Goal: Transaction & Acquisition: Purchase product/service

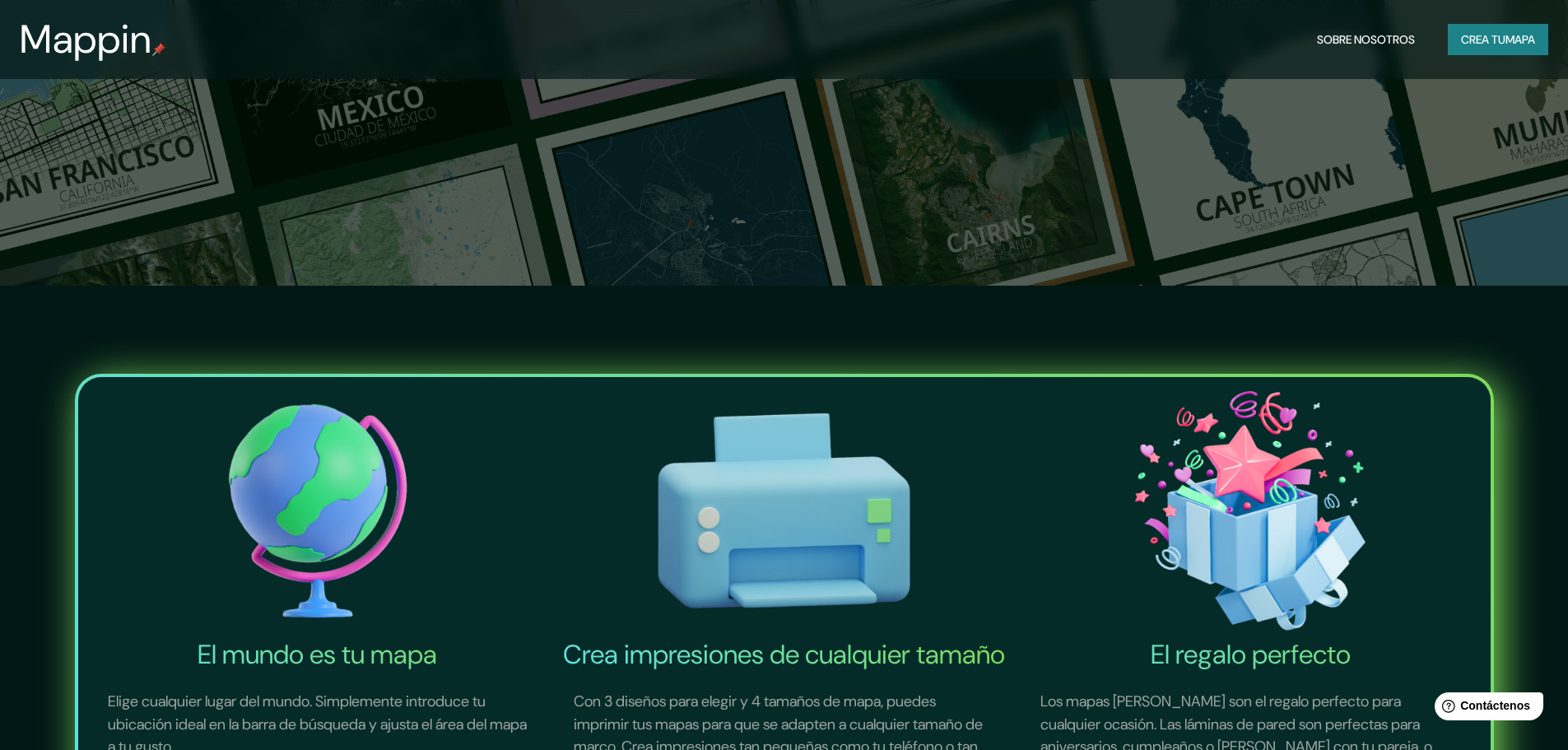
scroll to position [493, 0]
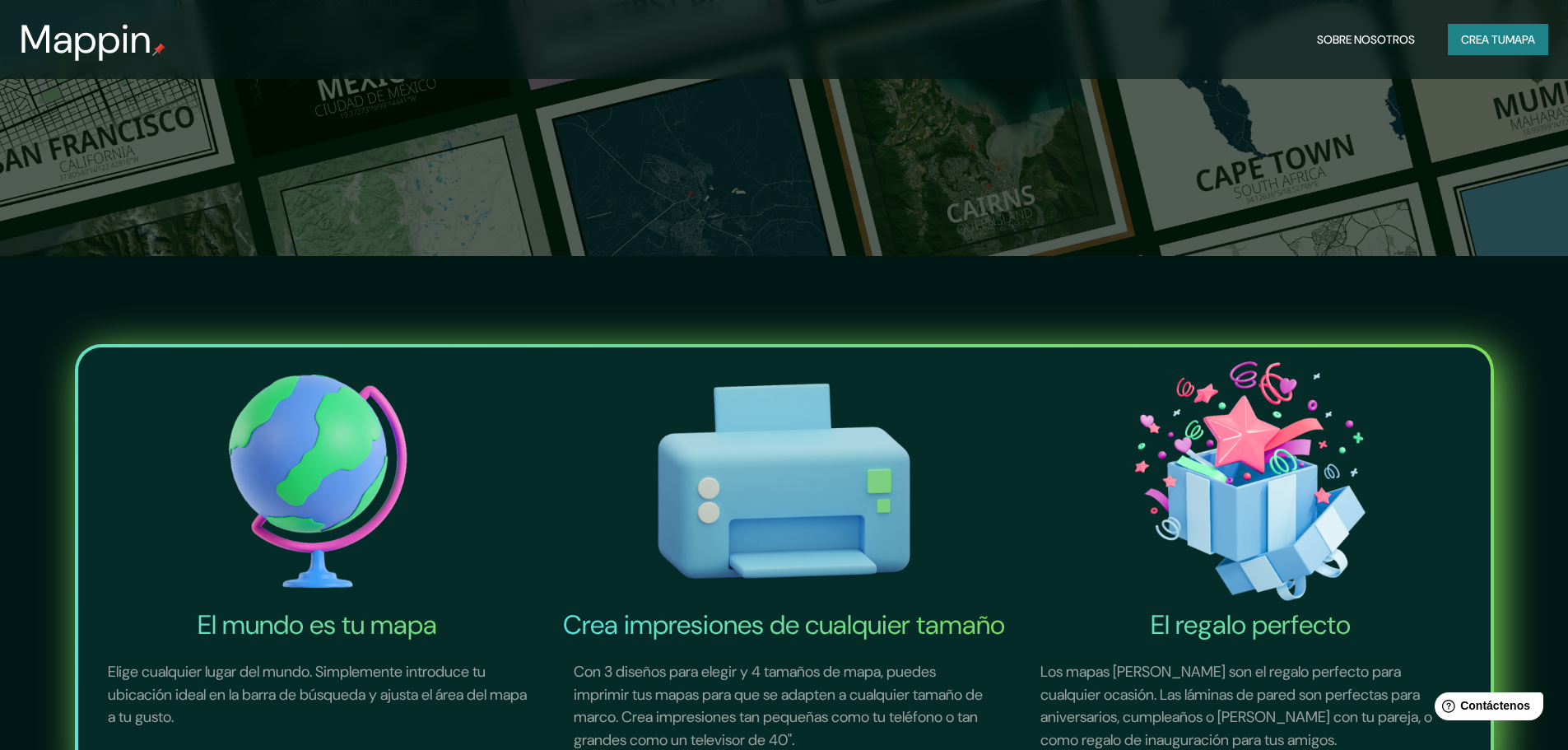
click at [326, 475] on img at bounding box center [317, 480] width 460 height 255
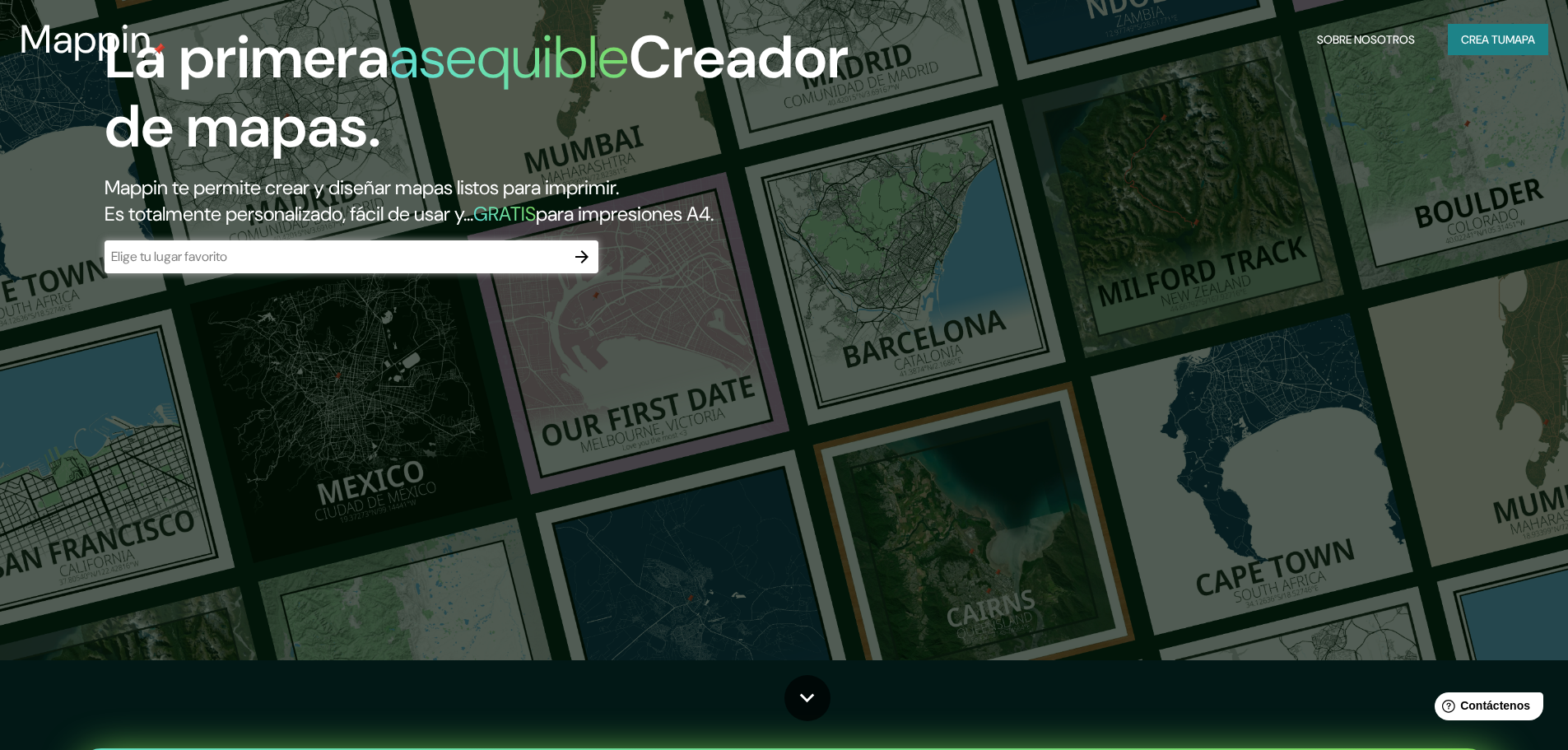
scroll to position [0, 0]
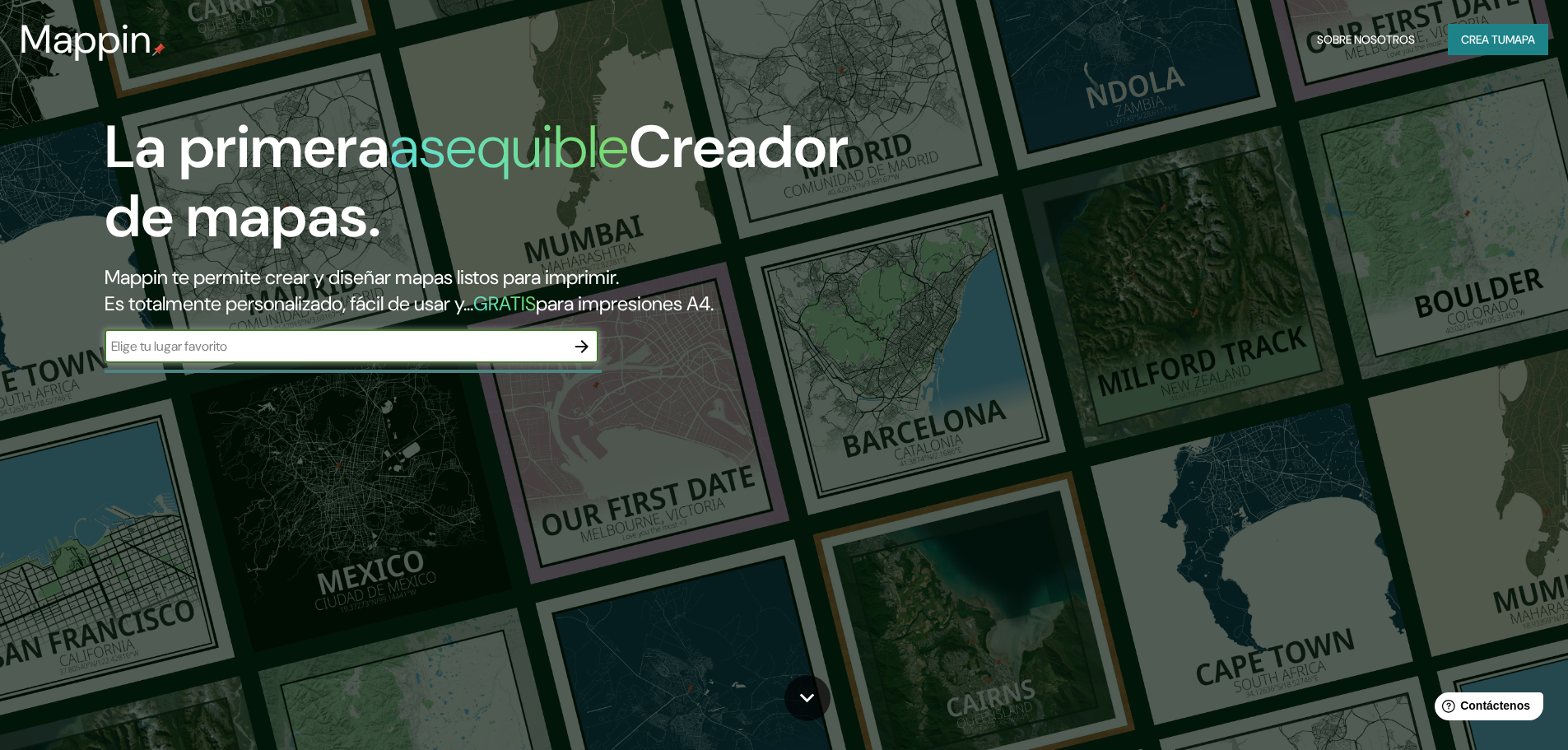
click at [444, 355] on input "text" at bounding box center [335, 346] width 461 height 19
type input "[GEOGRAPHIC_DATA]"
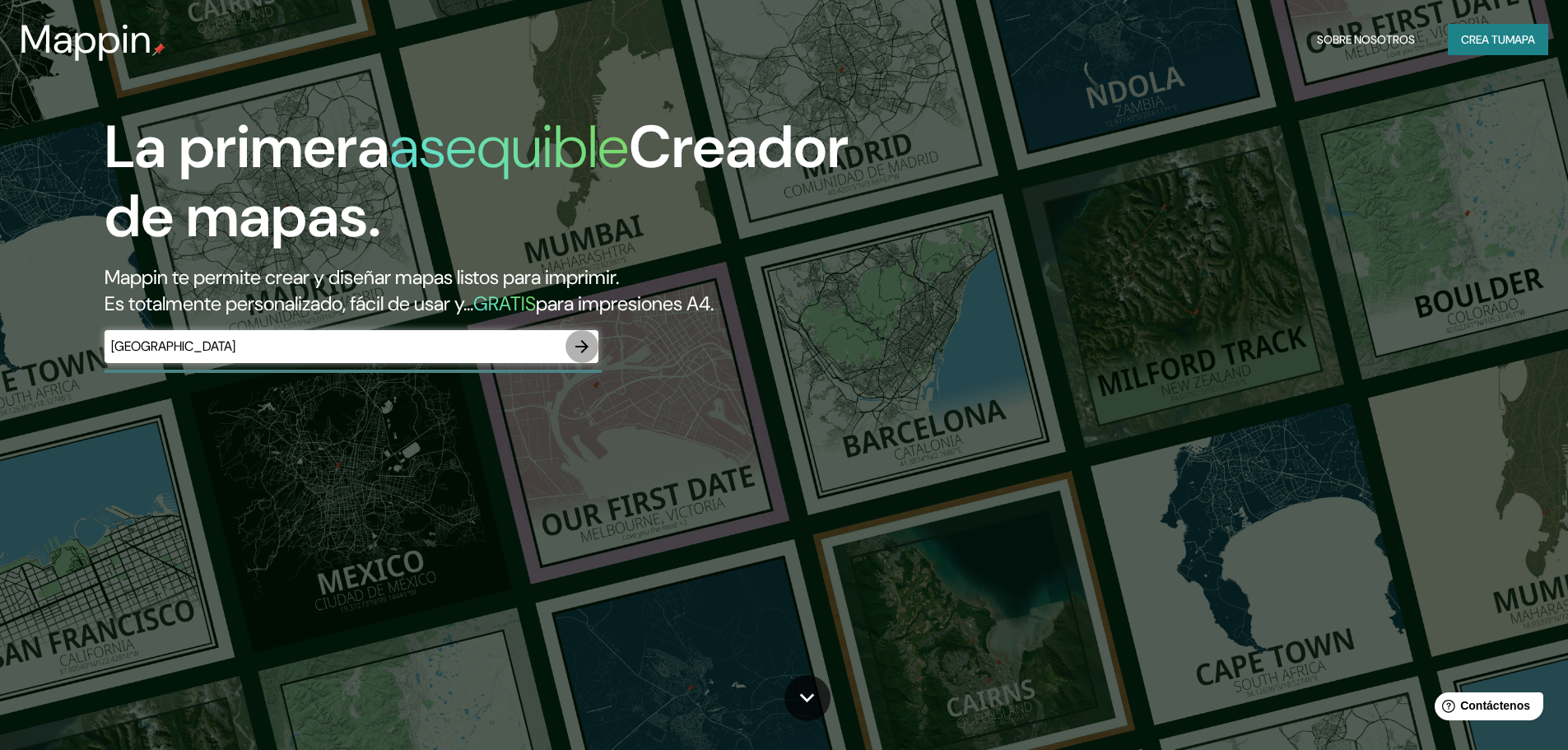
click at [576, 350] on icon "button" at bounding box center [581, 346] width 20 height 20
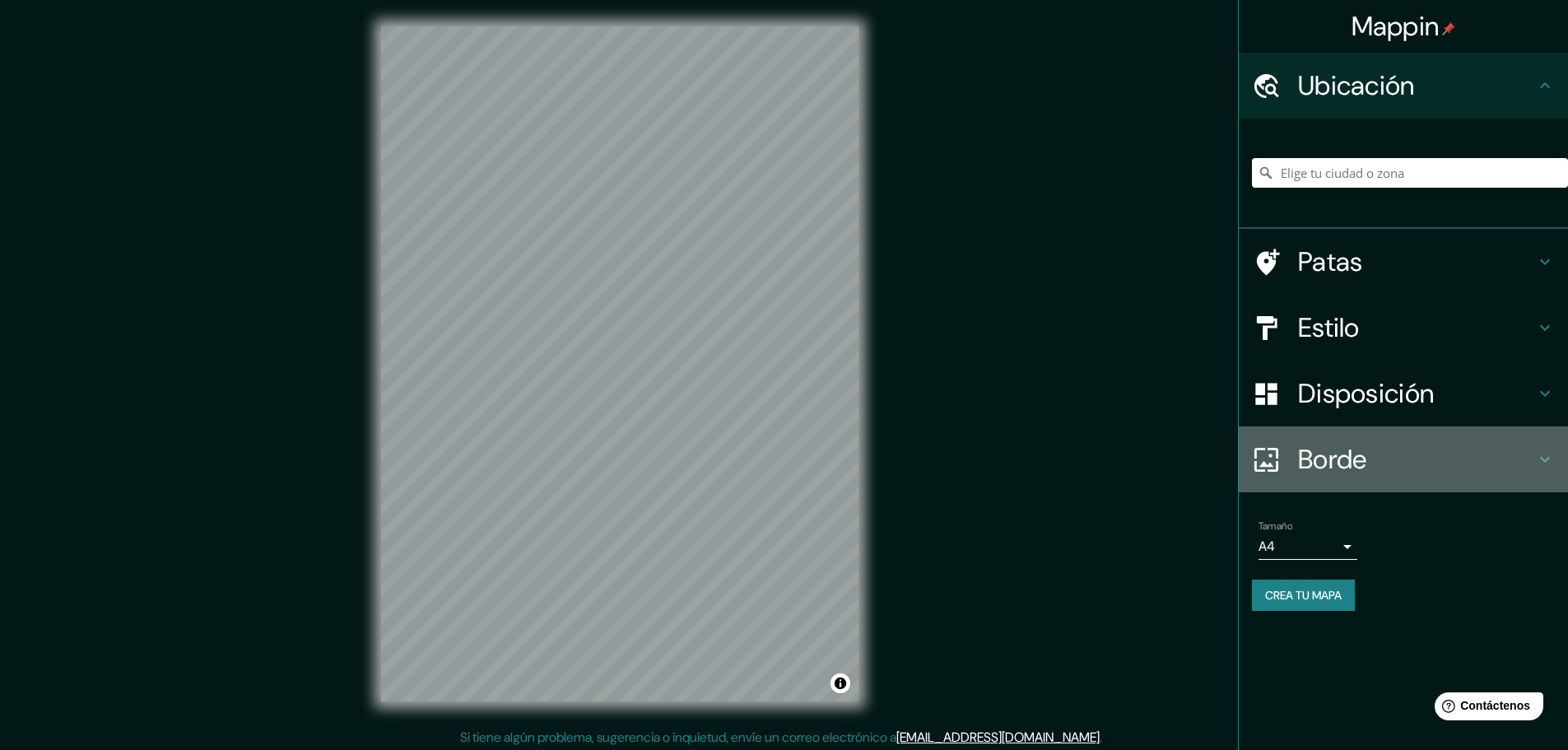
click at [1297, 463] on font "Borde" at bounding box center [1332, 459] width 69 height 35
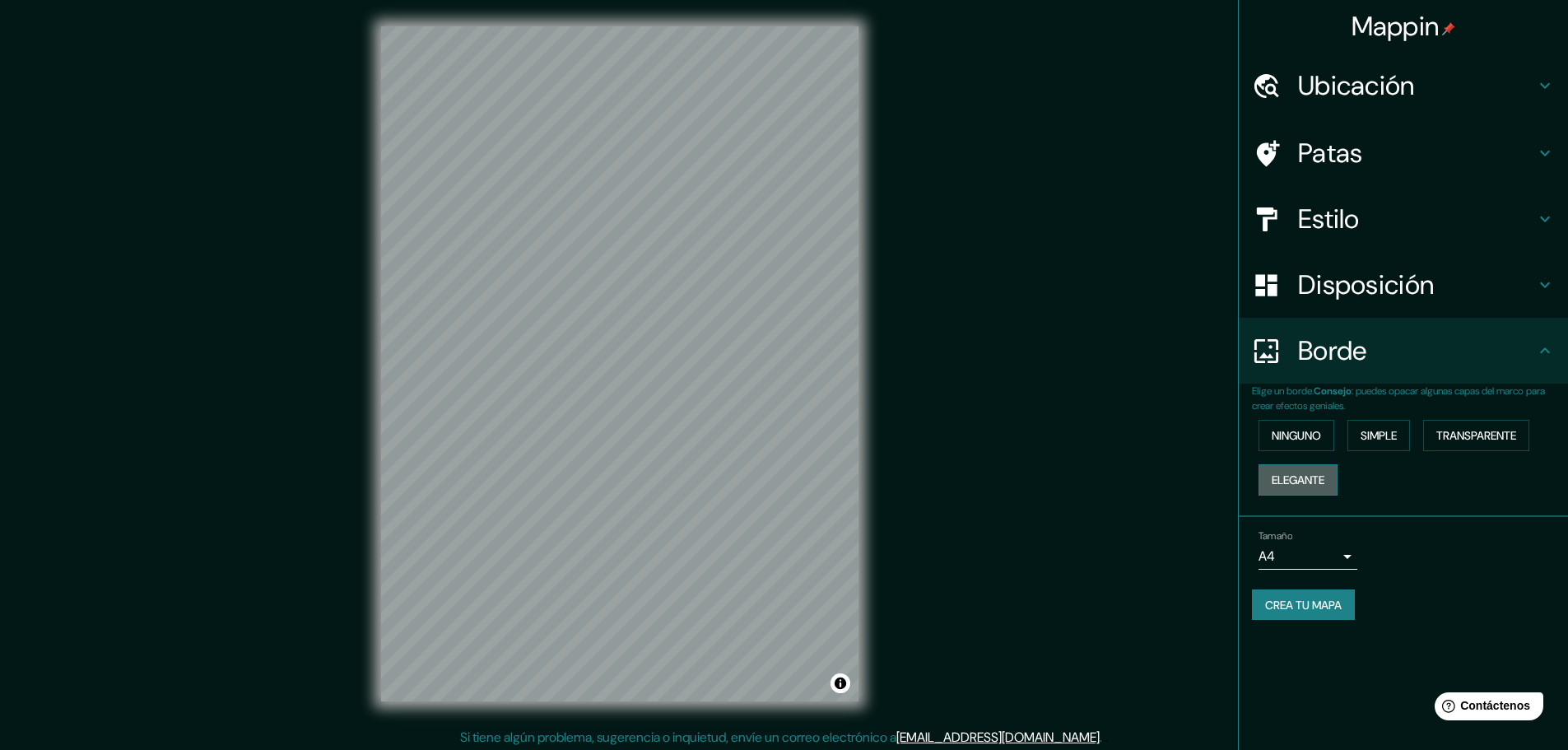
click at [1307, 479] on font "Elegante" at bounding box center [1297, 479] width 52 height 15
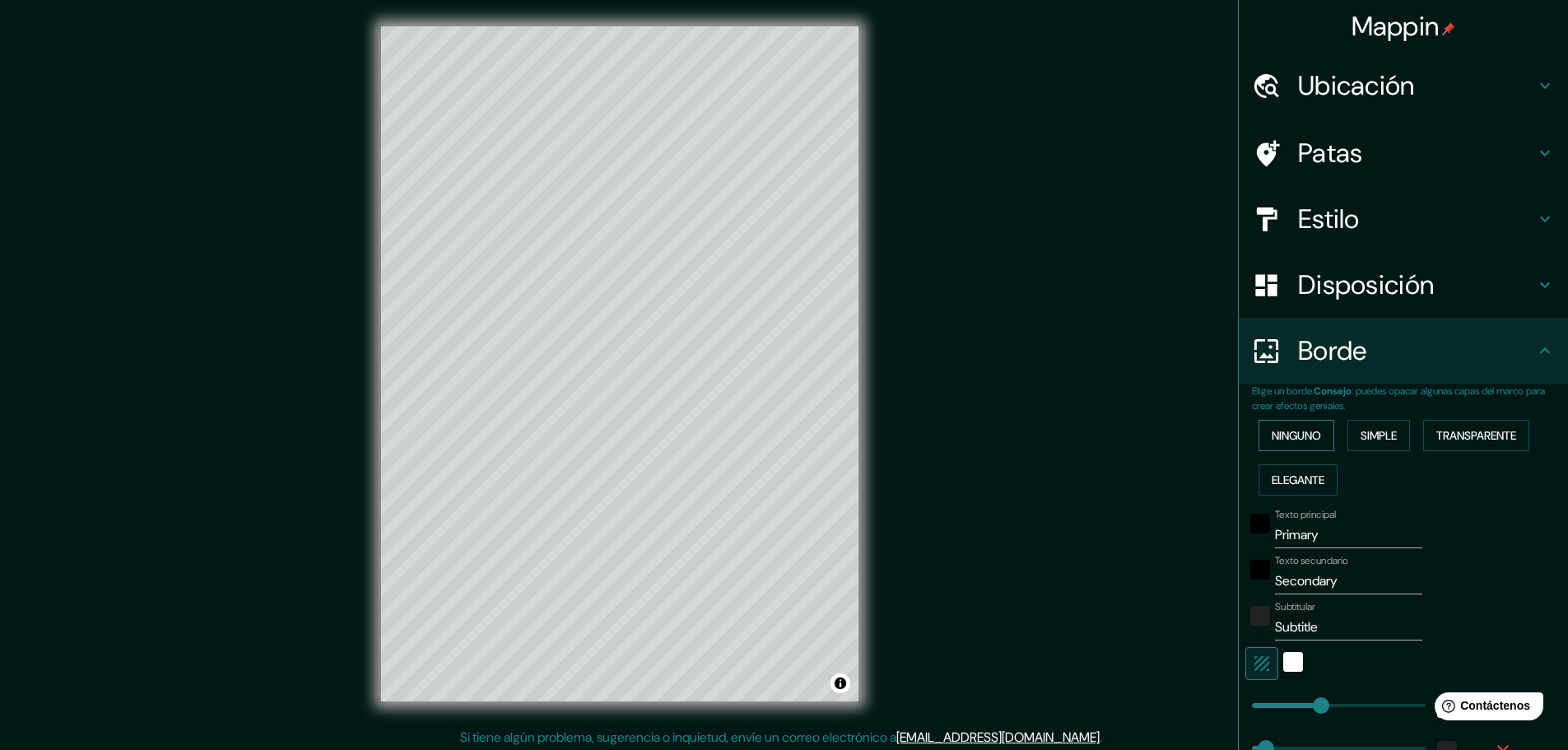
click at [1286, 435] on font "Ninguno" at bounding box center [1296, 436] width 49 height 15
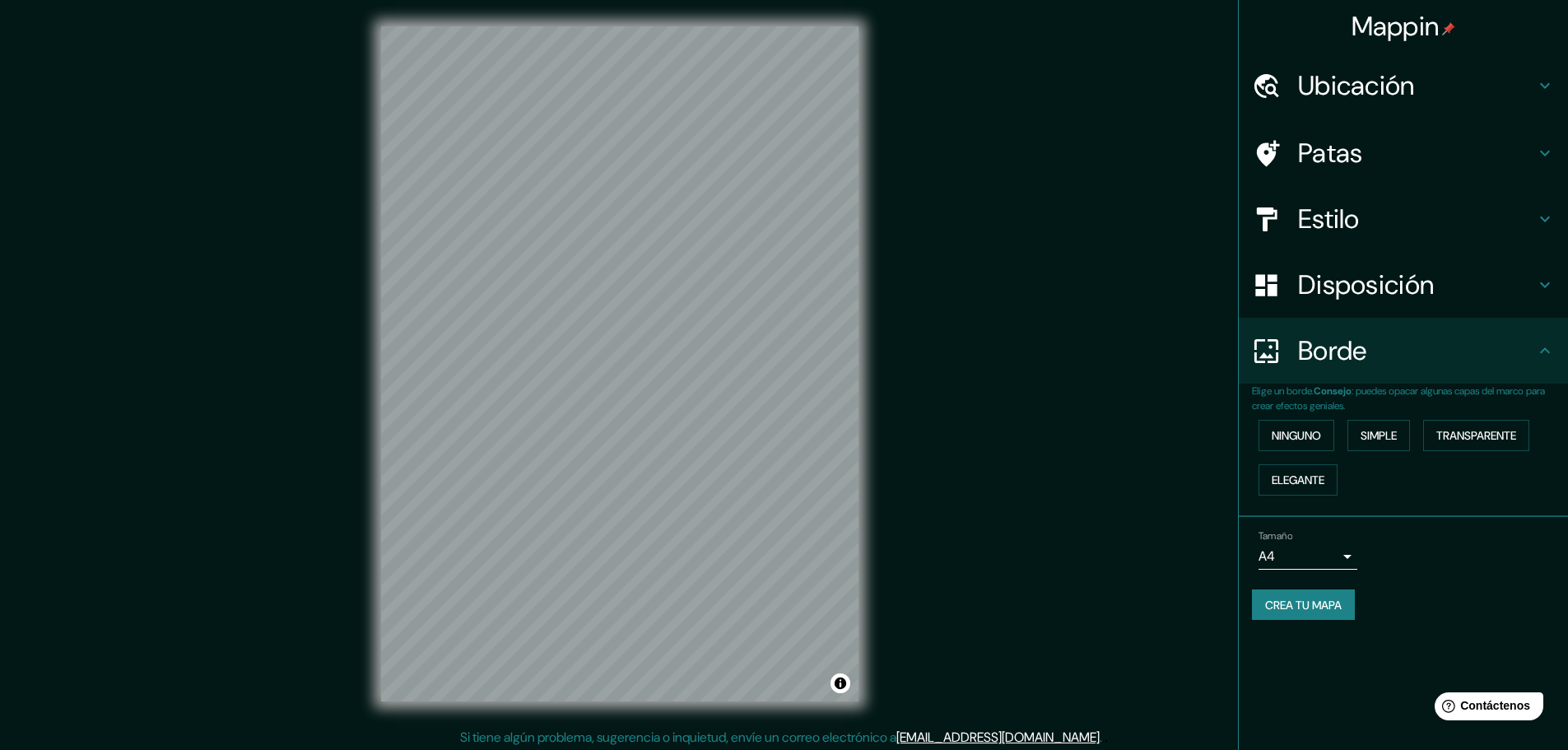
click at [1303, 279] on font "Disposición" at bounding box center [1366, 285] width 136 height 35
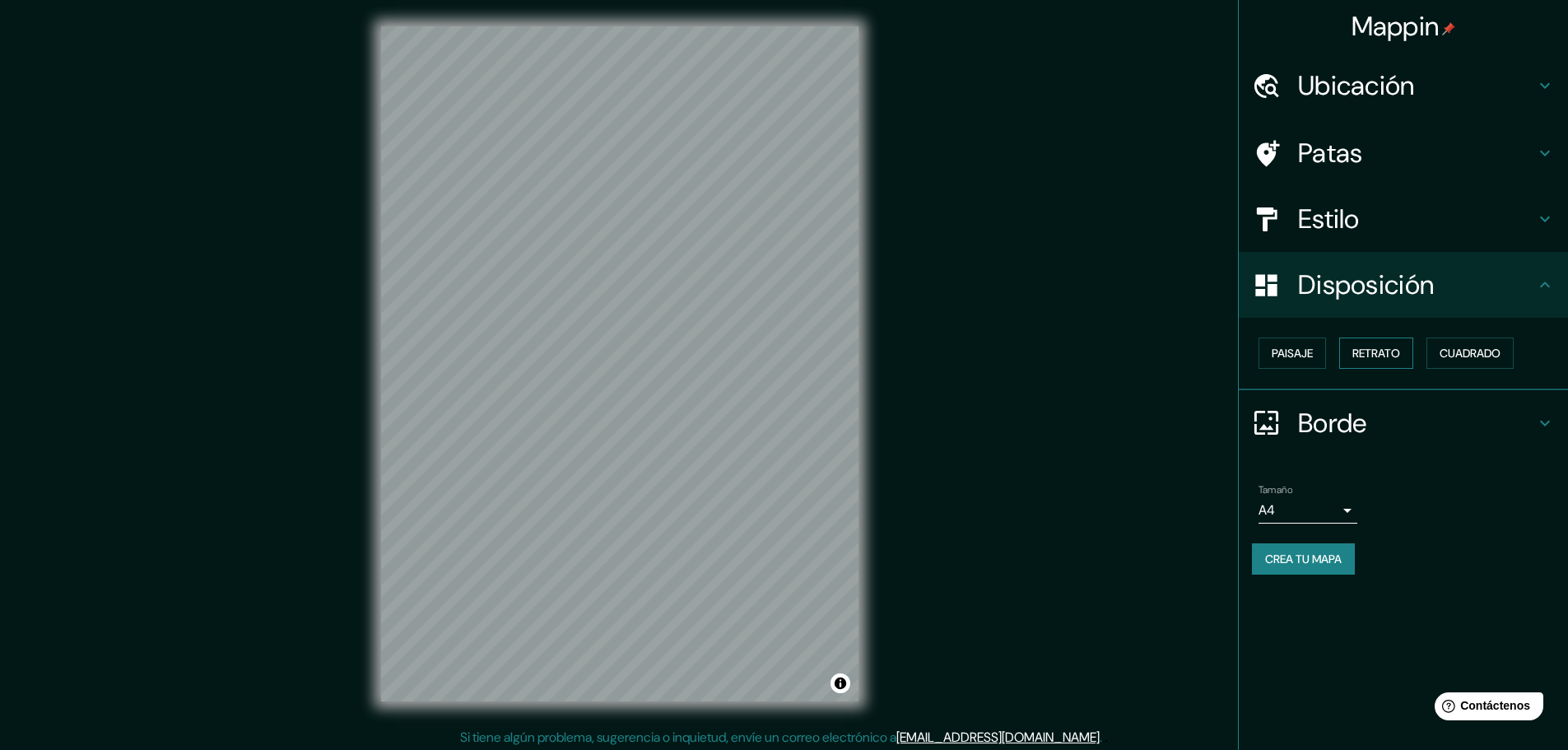
click at [1378, 356] on font "Retrato" at bounding box center [1375, 354] width 48 height 15
click at [1287, 350] on font "Paisaje" at bounding box center [1292, 354] width 41 height 15
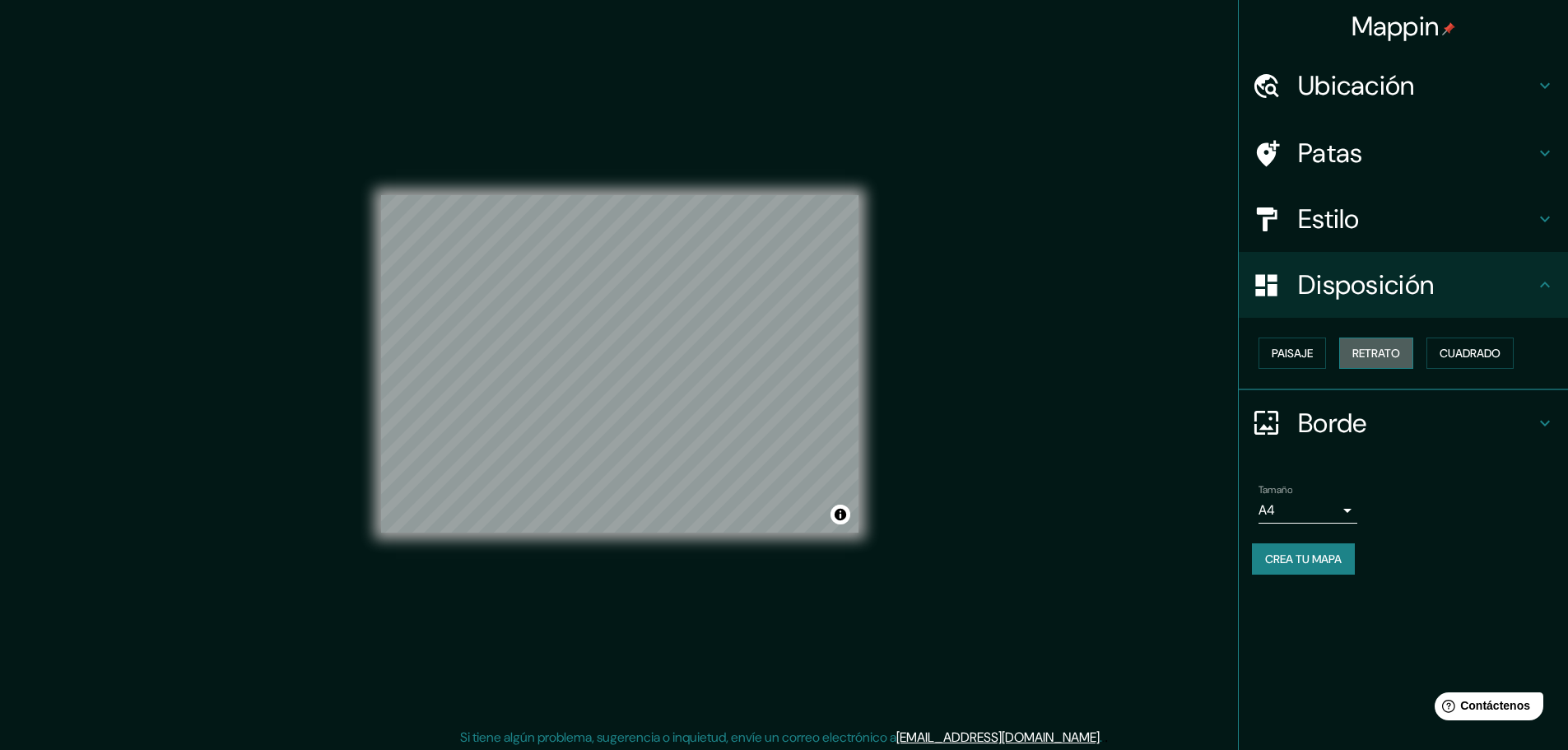
click at [1366, 354] on font "Retrato" at bounding box center [1375, 354] width 48 height 15
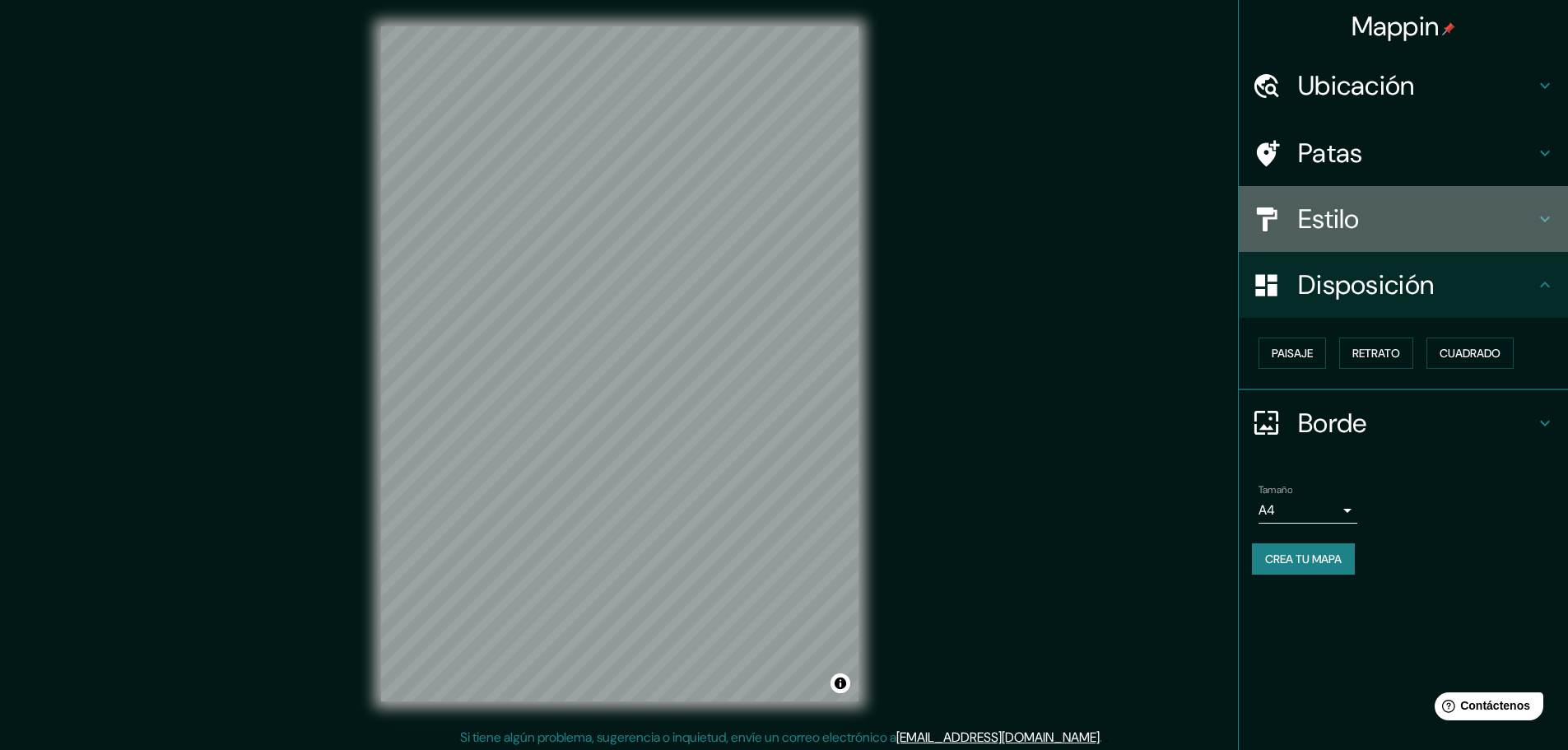
click at [1293, 213] on div at bounding box center [1274, 219] width 46 height 29
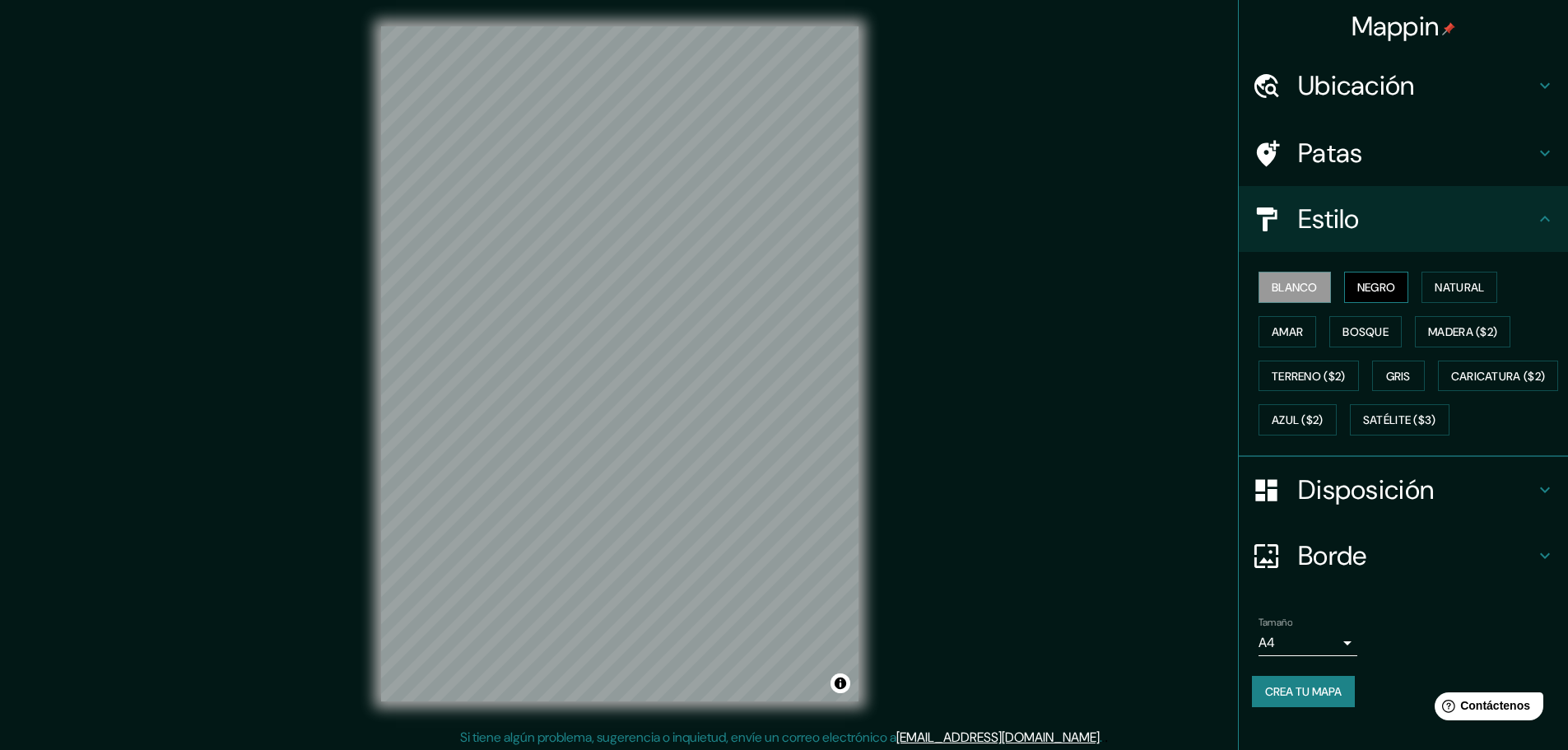
click at [1357, 290] on font "Negro" at bounding box center [1376, 287] width 38 height 15
click at [1271, 285] on font "Blanco" at bounding box center [1294, 287] width 46 height 15
click at [1283, 328] on font "Amar" at bounding box center [1287, 332] width 32 height 15
click at [1307, 378] on font "Terreno ($2)" at bounding box center [1308, 376] width 74 height 15
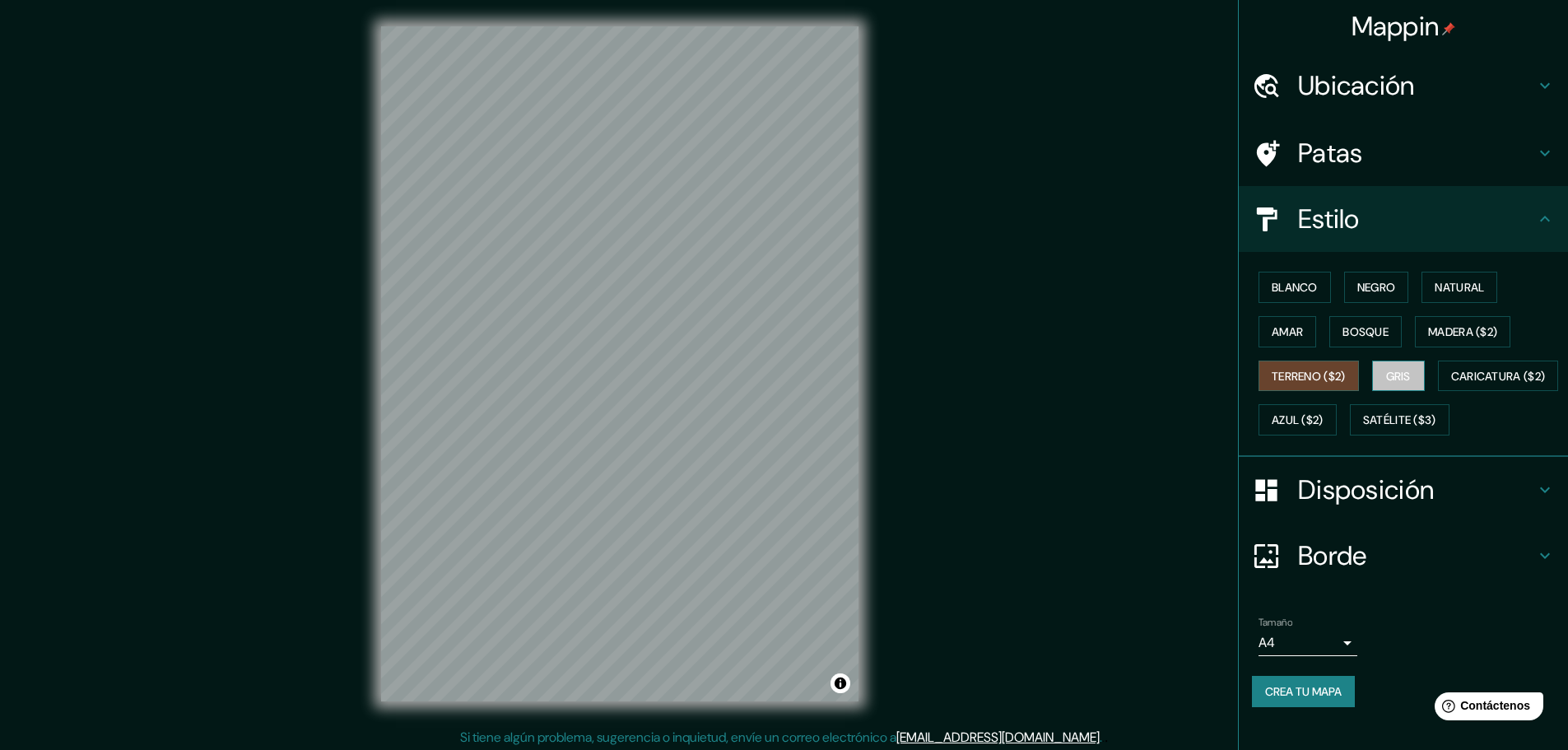
click at [1400, 374] on font "Gris" at bounding box center [1398, 376] width 24 height 15
click at [1301, 379] on font "Terreno ($2)" at bounding box center [1308, 376] width 74 height 15
click at [1450, 387] on font "Caricatura ($2)" at bounding box center [1497, 376] width 94 height 21
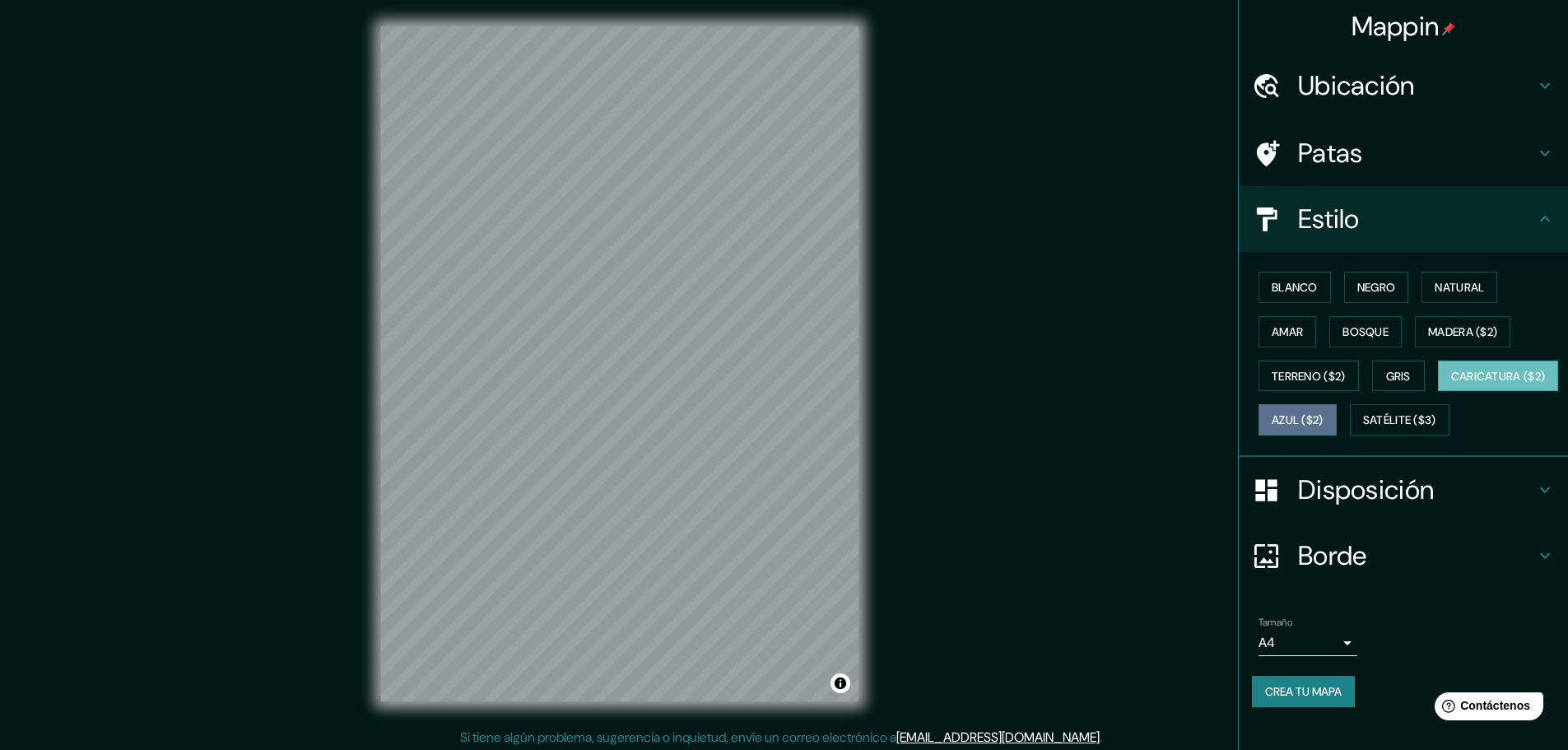
click at [1324, 420] on font "Azul ($2)" at bounding box center [1297, 421] width 52 height 15
click at [1457, 332] on font "Madera ($2)" at bounding box center [1463, 332] width 69 height 15
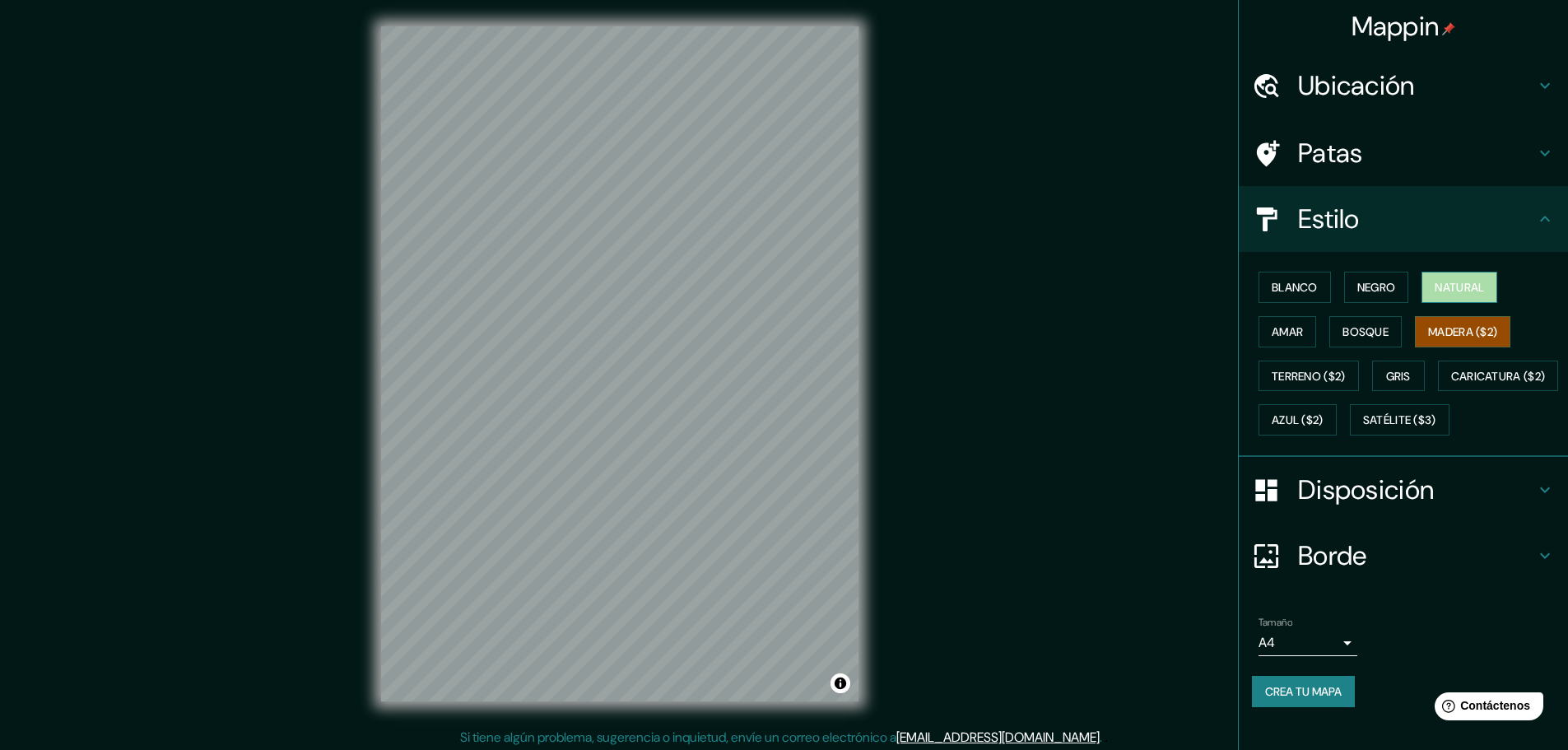
click at [1448, 289] on font "Natural" at bounding box center [1459, 287] width 49 height 15
click at [1450, 387] on font "Caricatura ($2)" at bounding box center [1497, 376] width 94 height 21
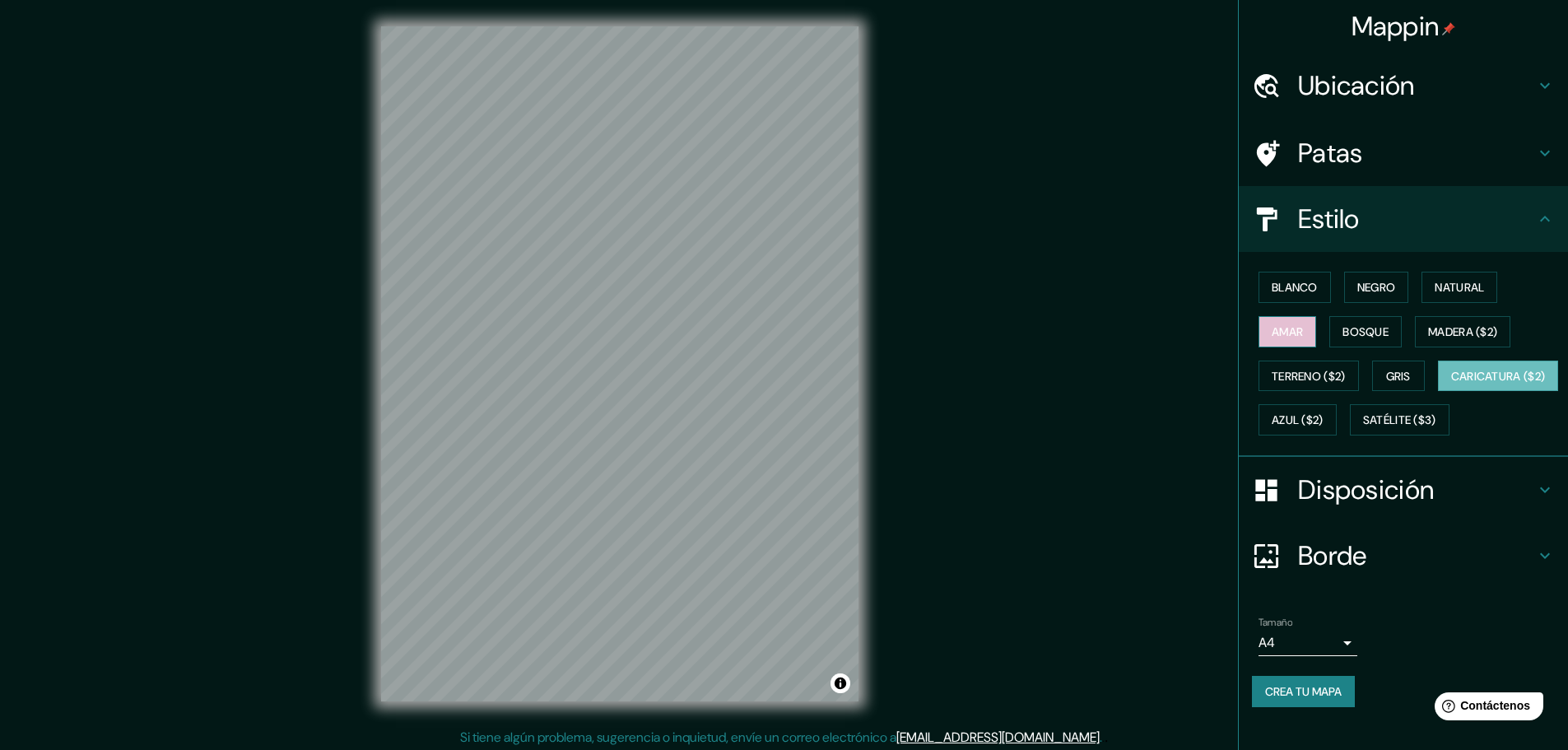
click at [1271, 332] on font "Amar" at bounding box center [1287, 332] width 32 height 15
click at [1287, 368] on font "Terreno ($2)" at bounding box center [1308, 376] width 74 height 15
click at [1282, 328] on font "Amar" at bounding box center [1287, 332] width 32 height 15
click at [1285, 290] on font "Blanco" at bounding box center [1294, 287] width 46 height 15
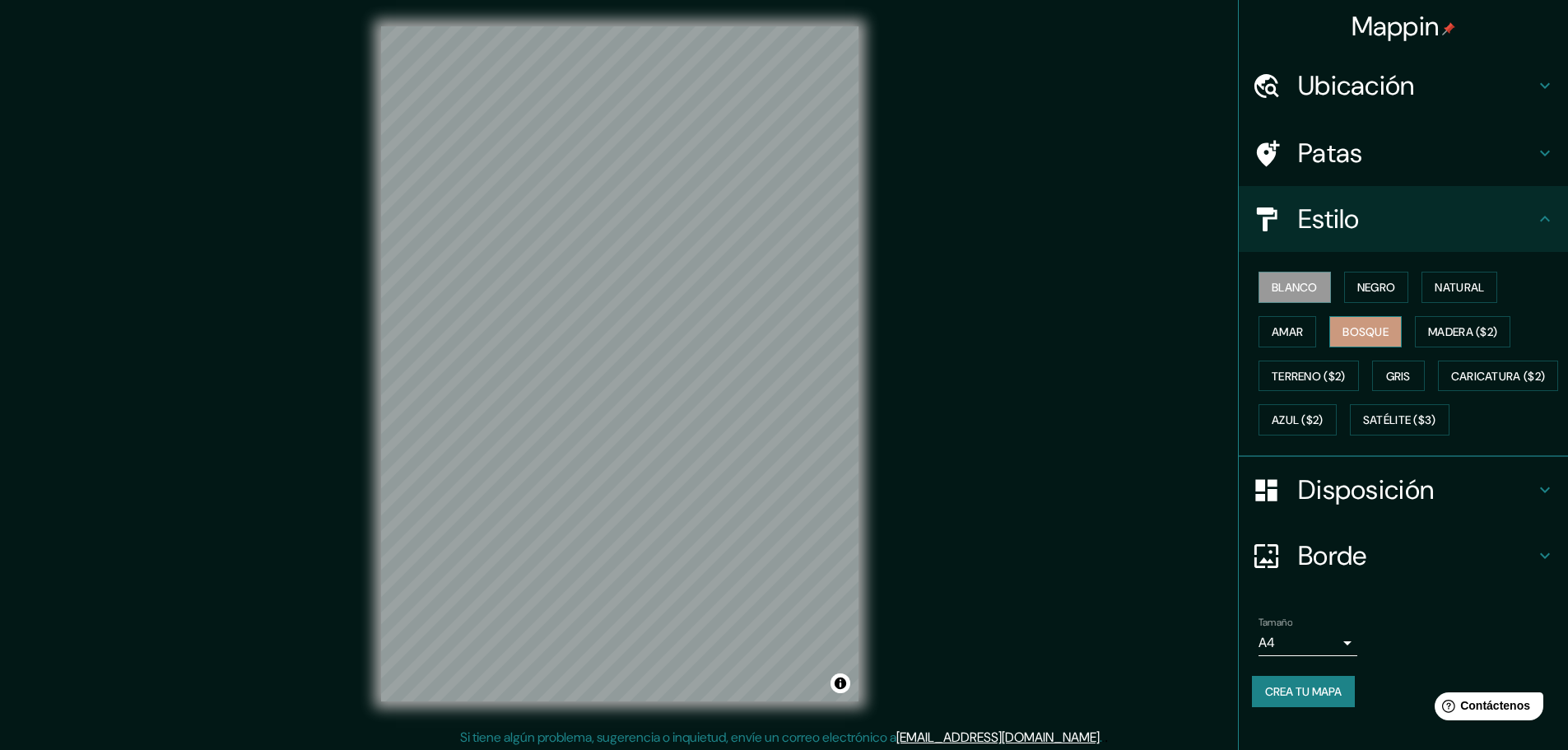
click at [1342, 330] on font "Bosque" at bounding box center [1365, 332] width 46 height 15
click at [1357, 290] on font "Negro" at bounding box center [1376, 287] width 38 height 15
click at [1412, 385] on button "Gris" at bounding box center [1398, 376] width 52 height 32
click at [1386, 383] on font "Gris" at bounding box center [1398, 376] width 24 height 21
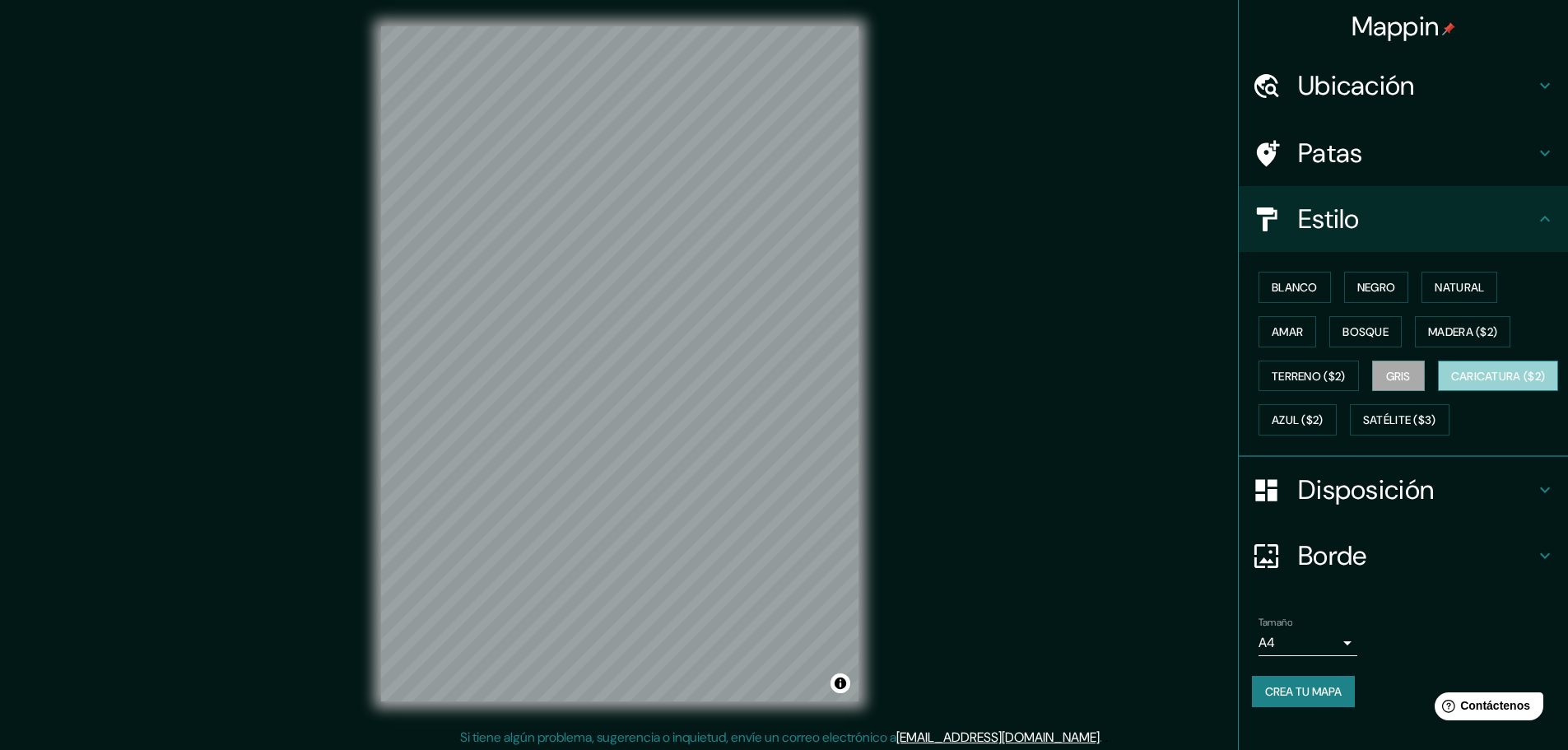
click at [1450, 383] on font "Caricatura ($2)" at bounding box center [1497, 376] width 94 height 15
click at [1340, 91] on font "Ubicación" at bounding box center [1355, 85] width 117 height 35
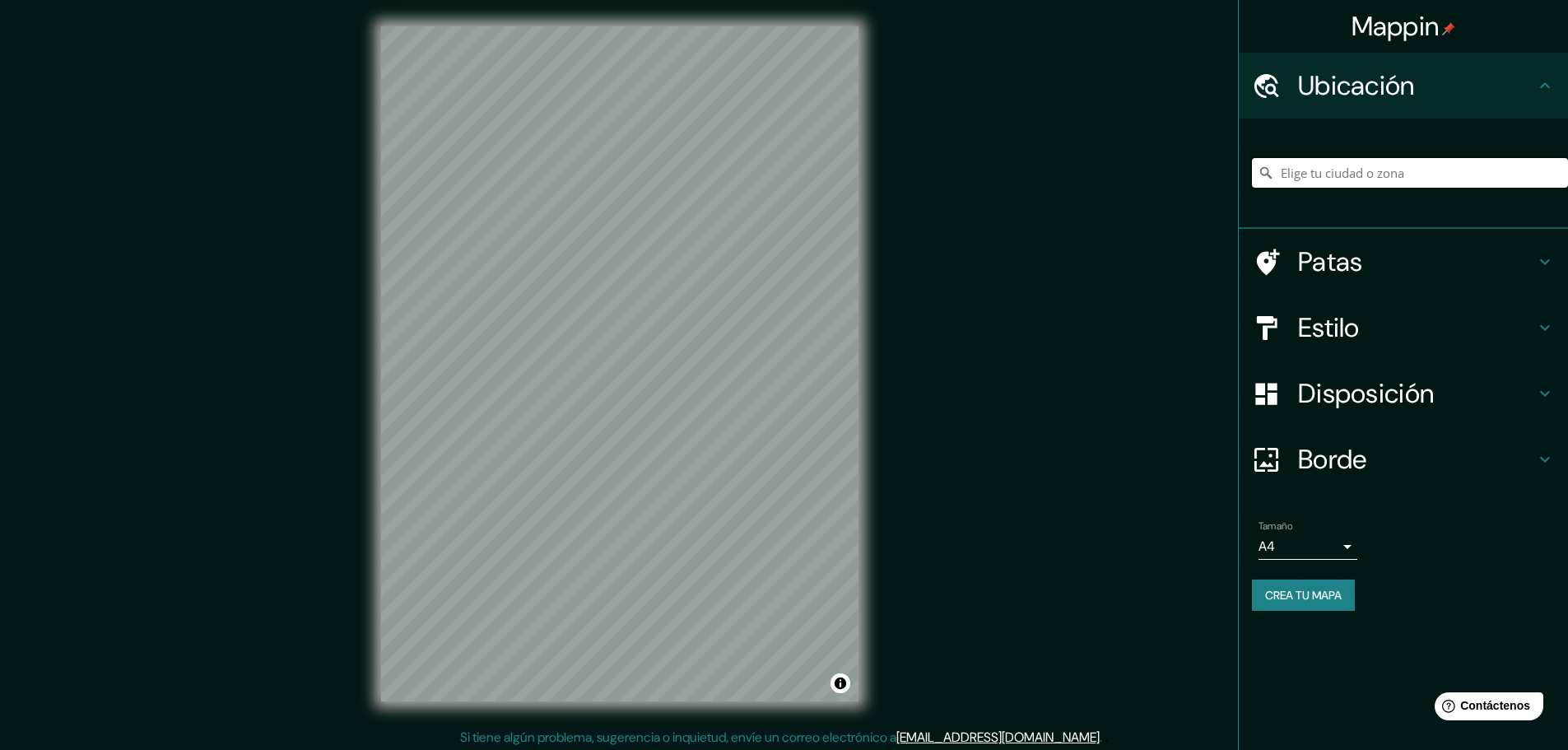
click at [1333, 172] on input "Elige tu ciudad o zona" at bounding box center [1409, 173] width 316 height 30
type input "[GEOGRAPHIC_DATA]"
click at [1310, 259] on font "Patas" at bounding box center [1330, 261] width 65 height 35
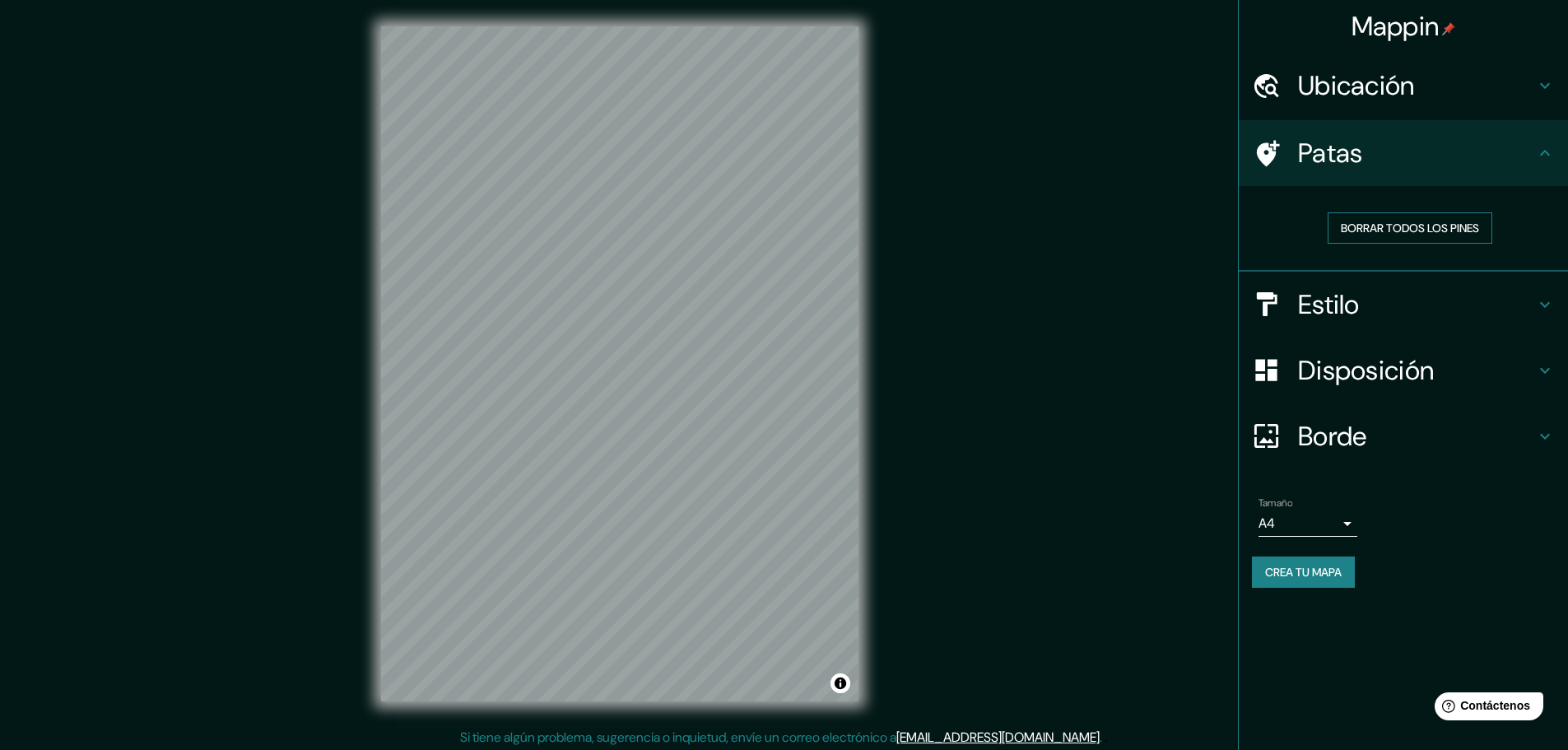
click at [1415, 227] on font "Borrar todos los pines" at bounding box center [1409, 228] width 138 height 15
click at [1377, 225] on font "Borrar todos los pines" at bounding box center [1409, 228] width 138 height 15
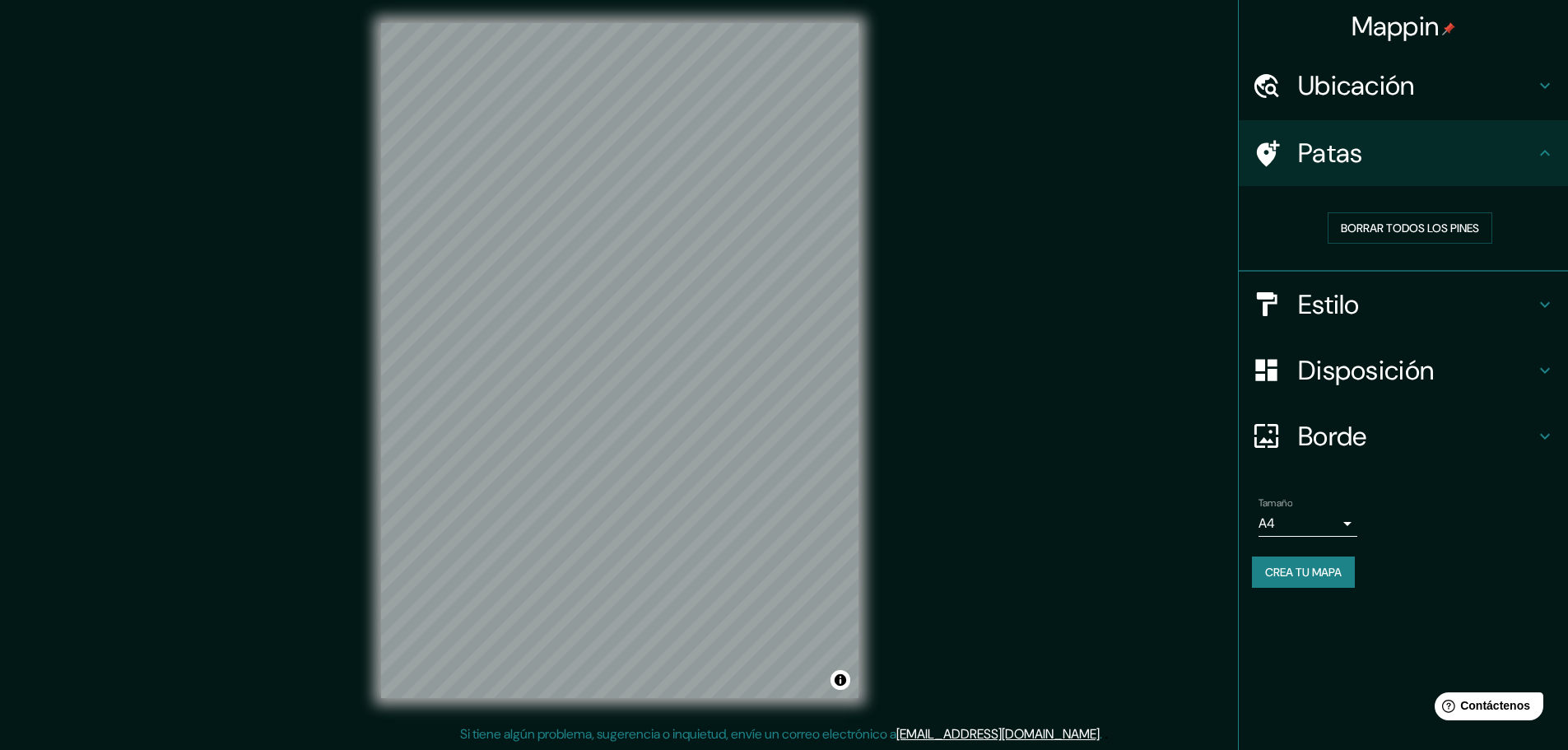
scroll to position [4, 0]
click at [1326, 568] on font "Crea tu mapa" at bounding box center [1303, 572] width 76 height 15
click at [1317, 580] on font "Crea tu mapa" at bounding box center [1303, 572] width 76 height 21
click at [1533, 304] on h4 "Estilo" at bounding box center [1416, 304] width 237 height 33
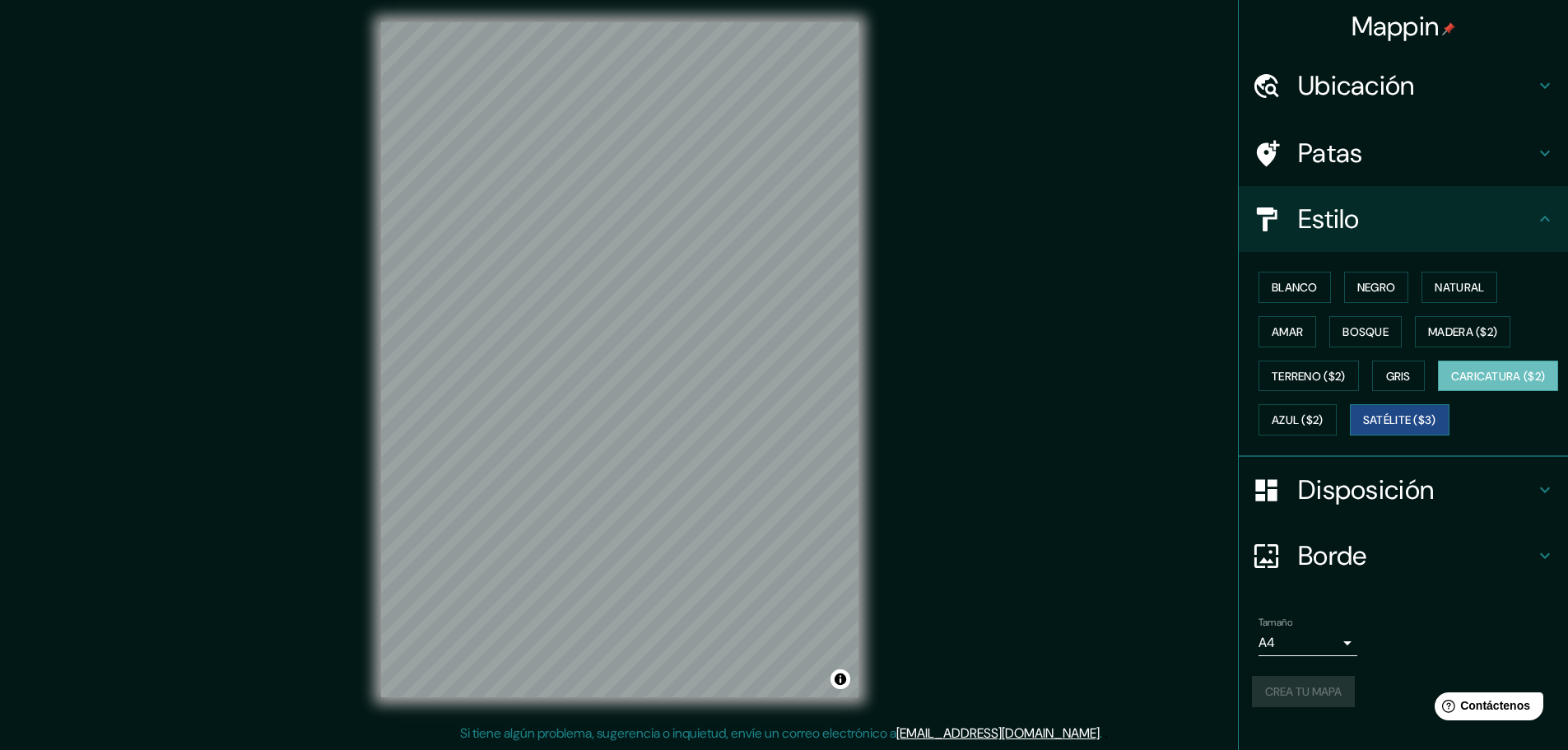
click at [1363, 428] on font "Satélite ($3)" at bounding box center [1399, 421] width 74 height 15
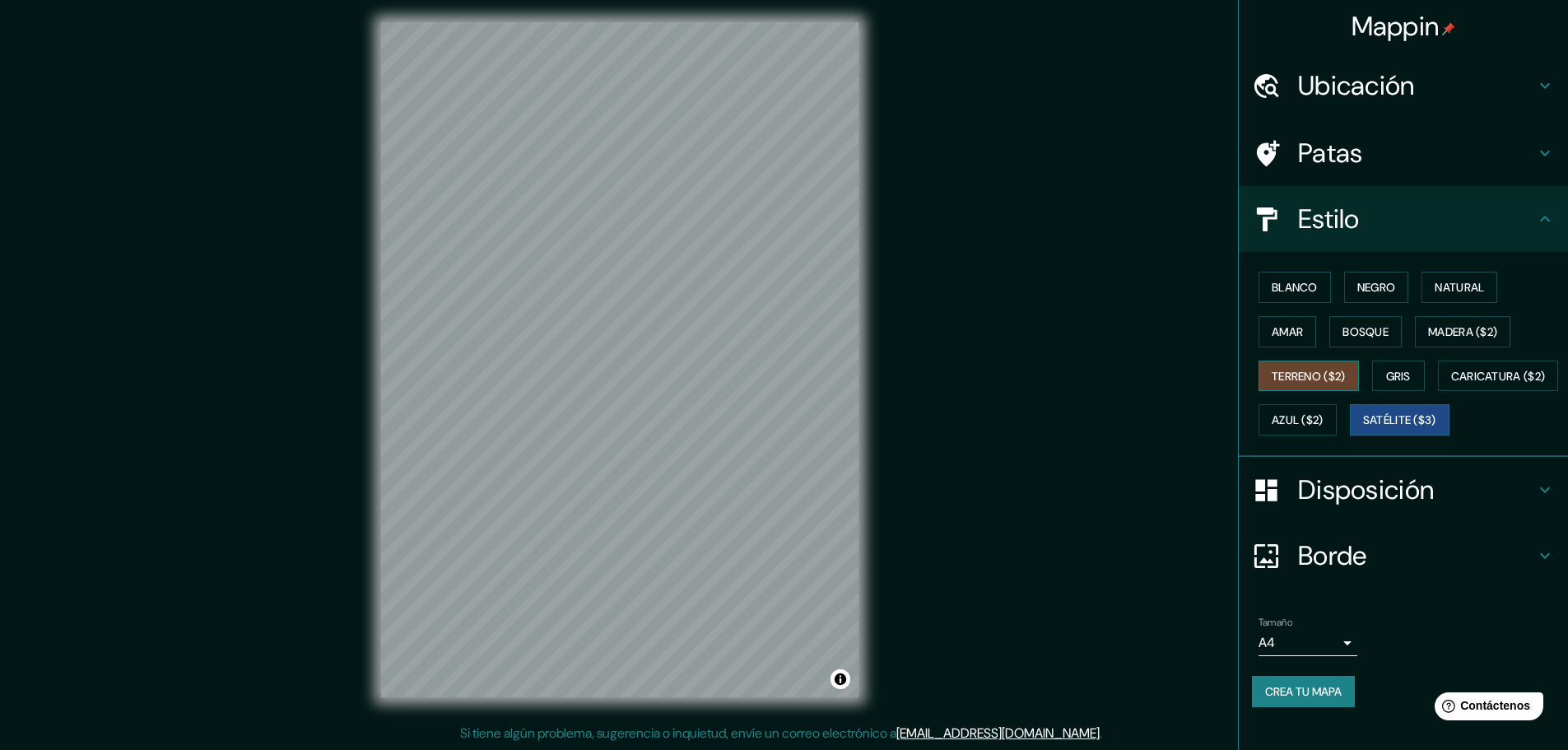
click at [1299, 368] on font "Terreno ($2)" at bounding box center [1308, 376] width 74 height 15
click at [1278, 321] on font "Amar" at bounding box center [1287, 331] width 32 height 21
click at [1367, 289] on font "Negro" at bounding box center [1376, 287] width 38 height 15
click at [1296, 283] on font "Blanco" at bounding box center [1294, 287] width 46 height 15
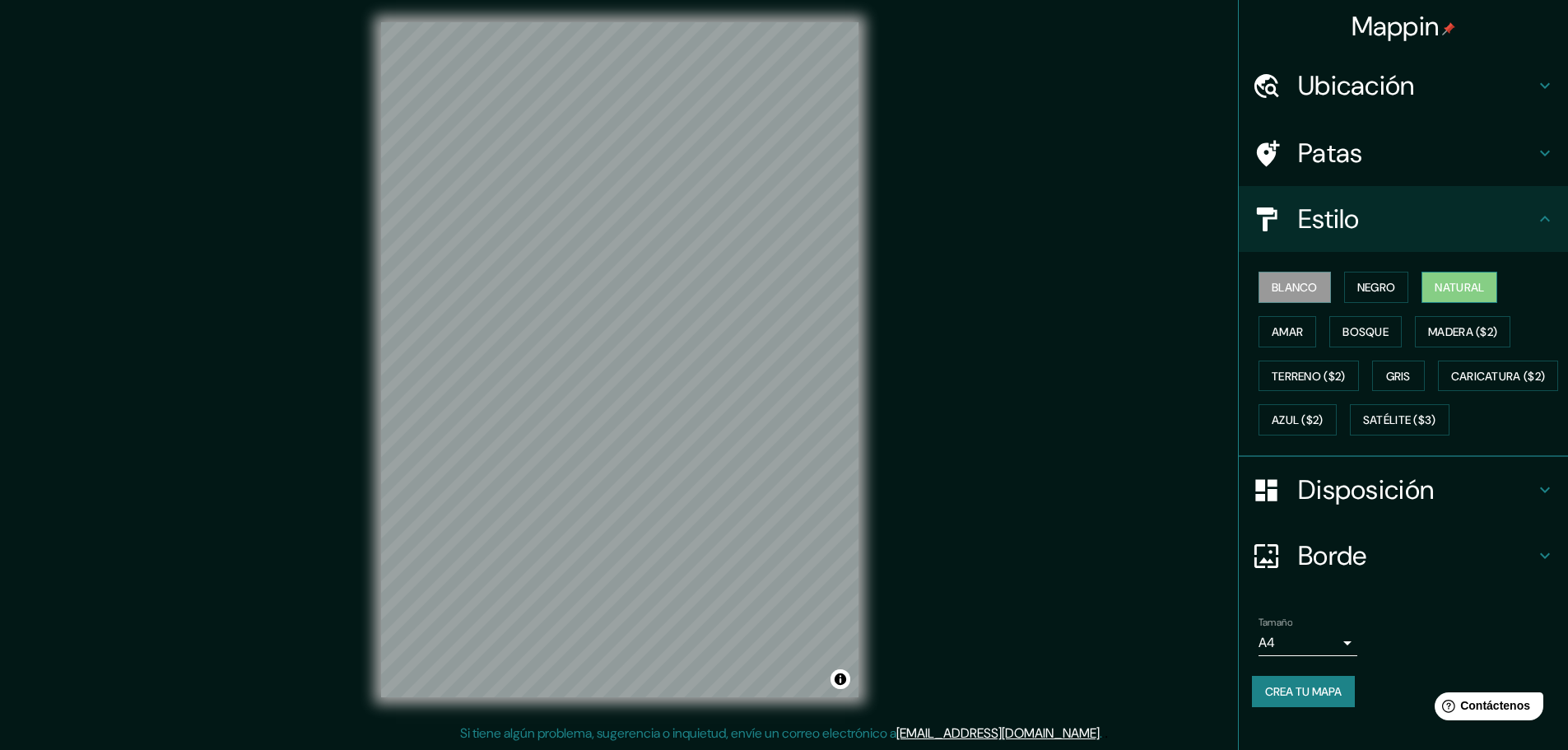
click at [1454, 275] on button "Natural" at bounding box center [1459, 287] width 76 height 32
click at [1252, 505] on icon at bounding box center [1266, 490] width 29 height 29
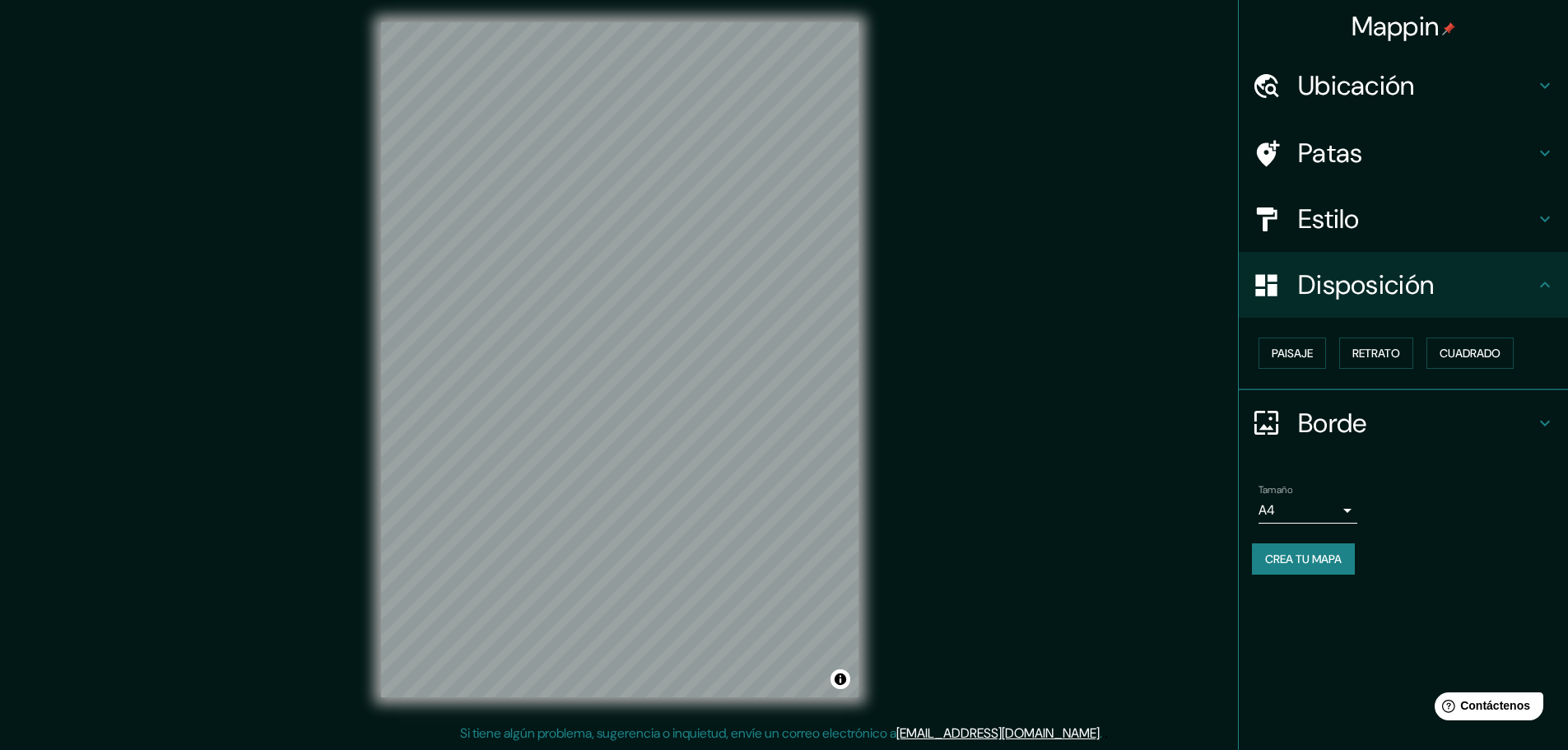
click at [1296, 408] on div "Borde" at bounding box center [1403, 423] width 329 height 66
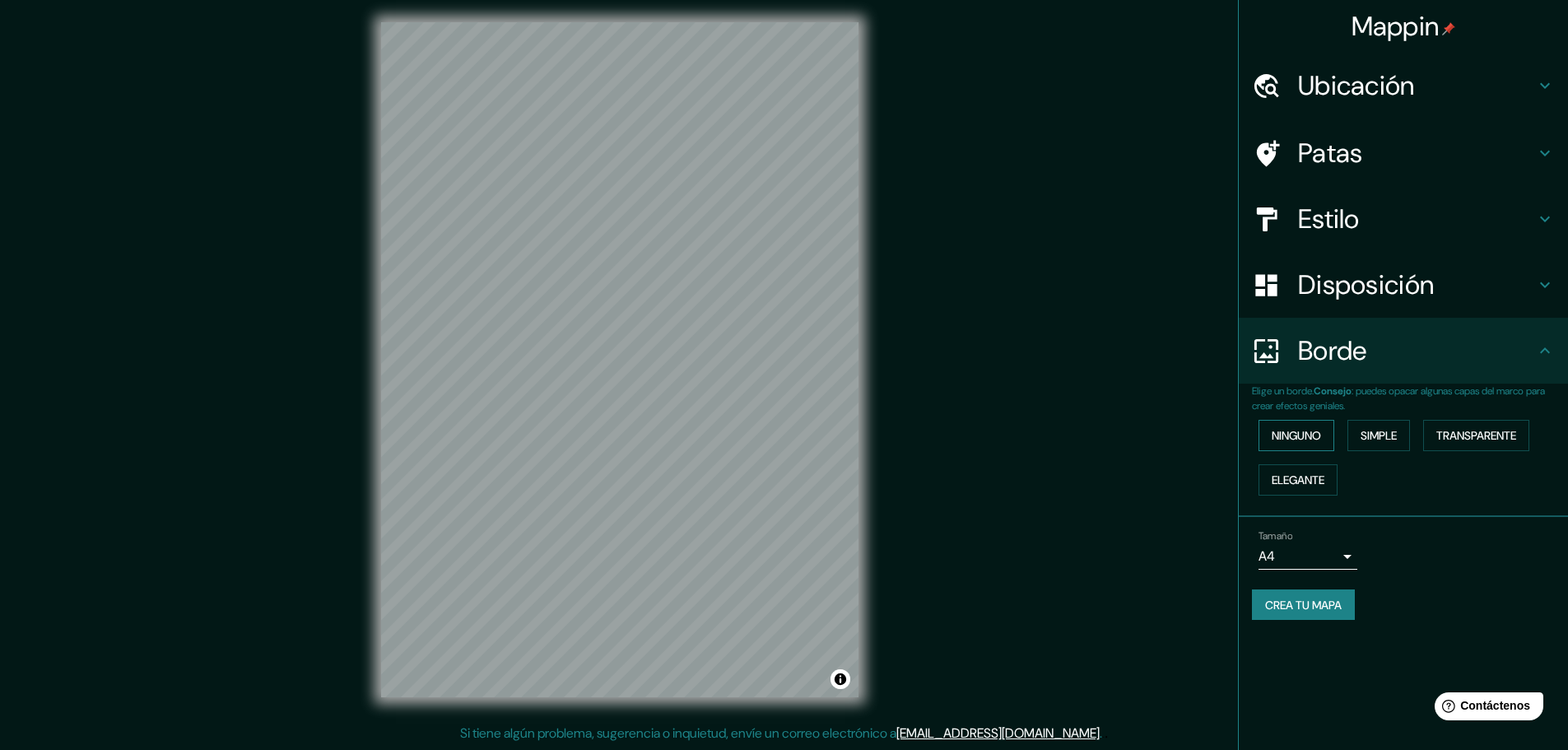
click at [1298, 433] on font "Ninguno" at bounding box center [1296, 436] width 49 height 15
click at [1302, 473] on font "Elegante" at bounding box center [1297, 479] width 52 height 15
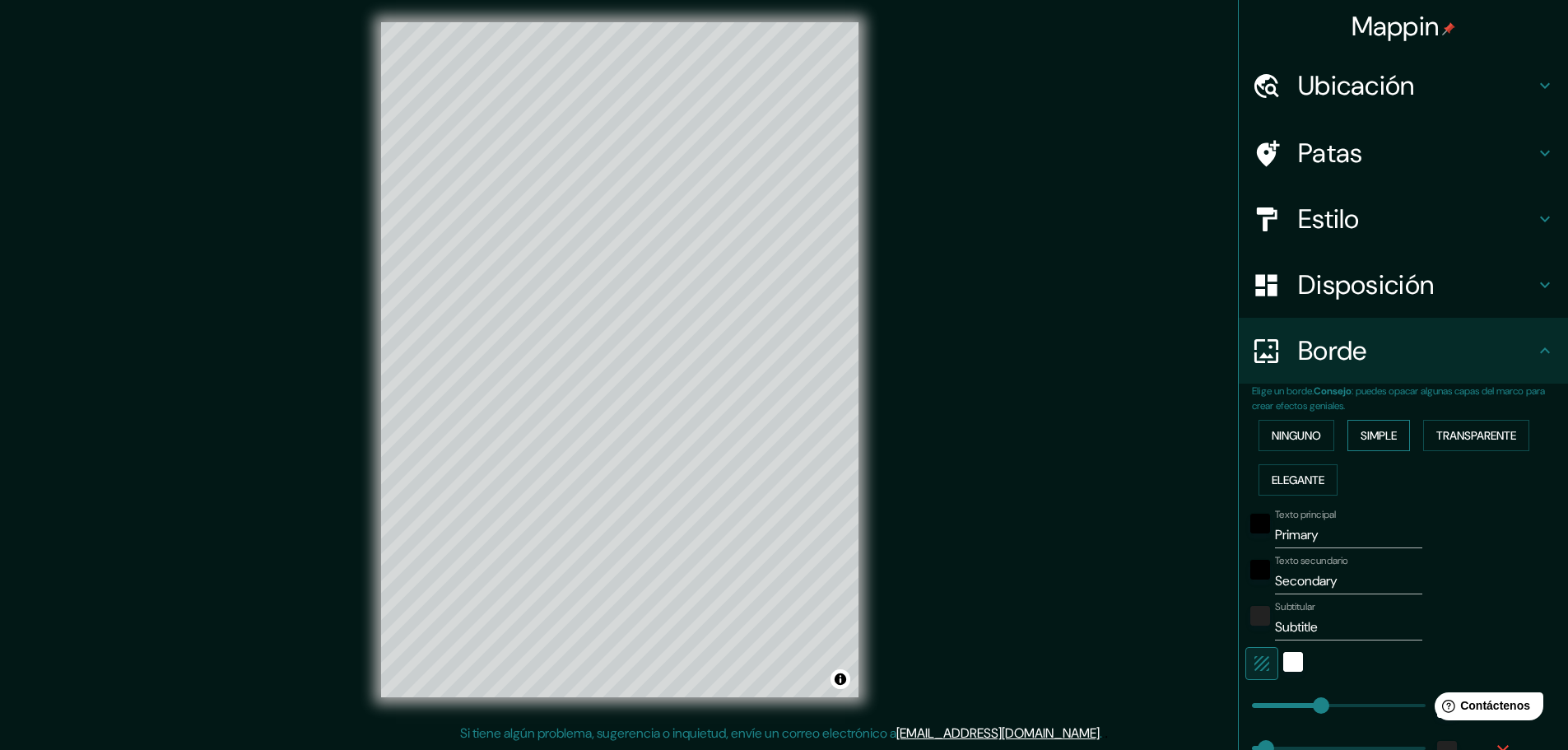
click at [1378, 441] on font "Simple" at bounding box center [1378, 436] width 36 height 15
click at [1436, 444] on font "Transparente" at bounding box center [1476, 435] width 80 height 21
click at [1476, 443] on font "Transparente" at bounding box center [1476, 436] width 80 height 15
type input "278"
type input "46"
